Goal: Navigation & Orientation: Find specific page/section

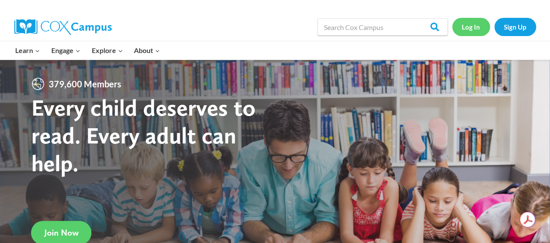
click at [466, 32] on link "Log In" at bounding box center [471, 27] width 38 height 18
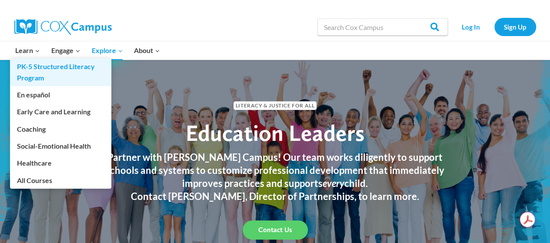
click at [32, 76] on link "PK-5 Structured Literacy Program" at bounding box center [60, 72] width 101 height 28
